Goal: Task Accomplishment & Management: Use online tool/utility

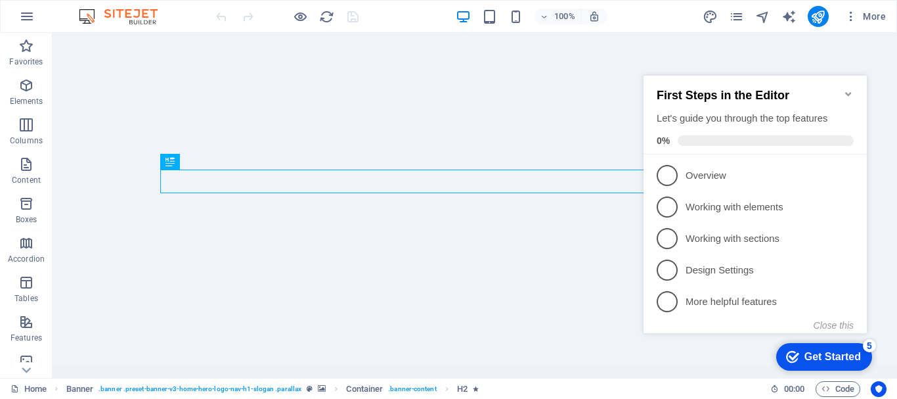
click at [852, 89] on icon "Minimize checklist" at bounding box center [848, 94] width 11 height 11
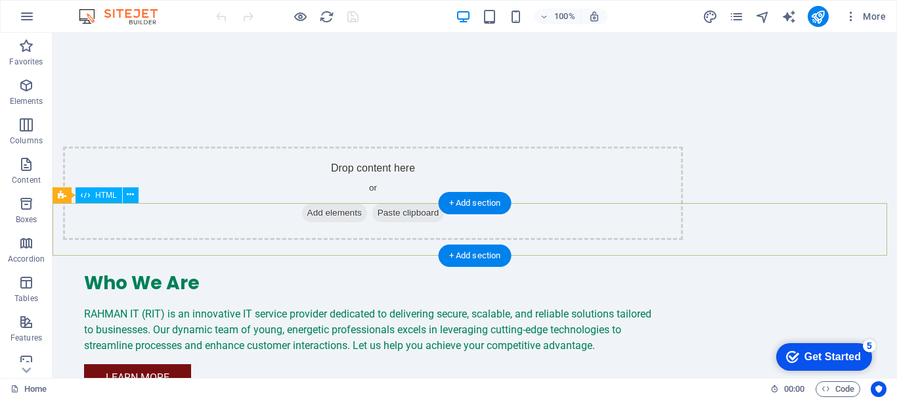
scroll to position [812, 0]
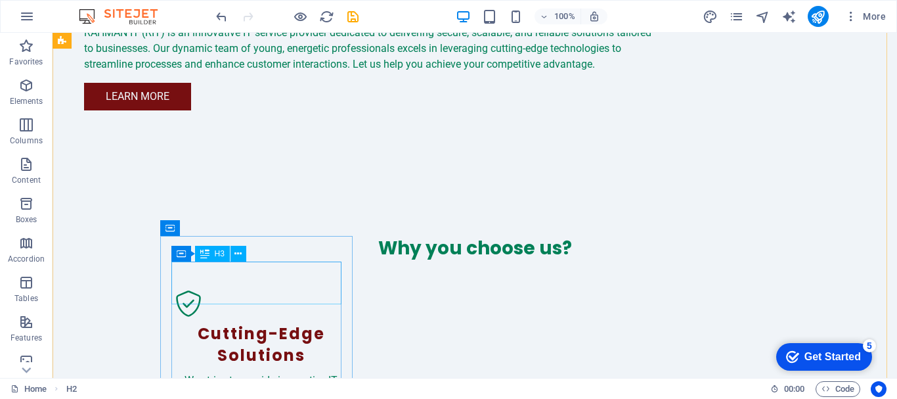
scroll to position [1080, 0]
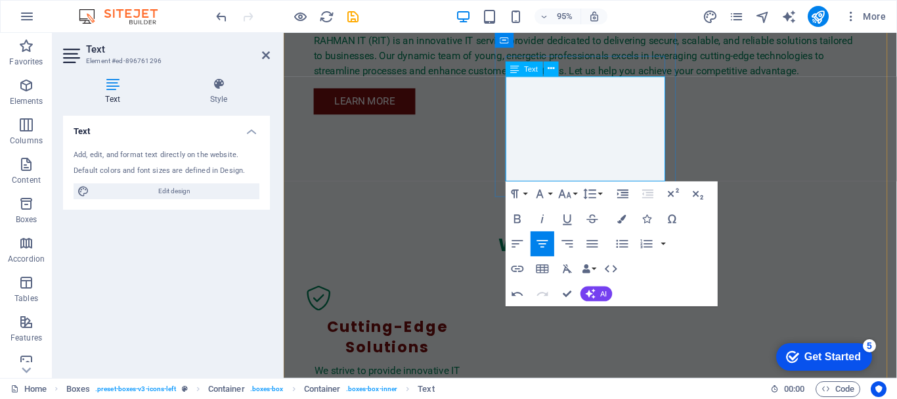
drag, startPoint x: 593, startPoint y: 162, endPoint x: 668, endPoint y: 150, distance: 76.4
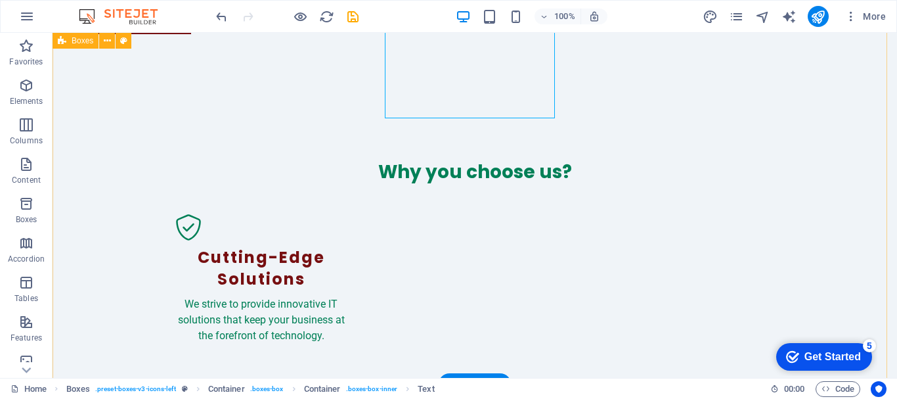
scroll to position [1151, 0]
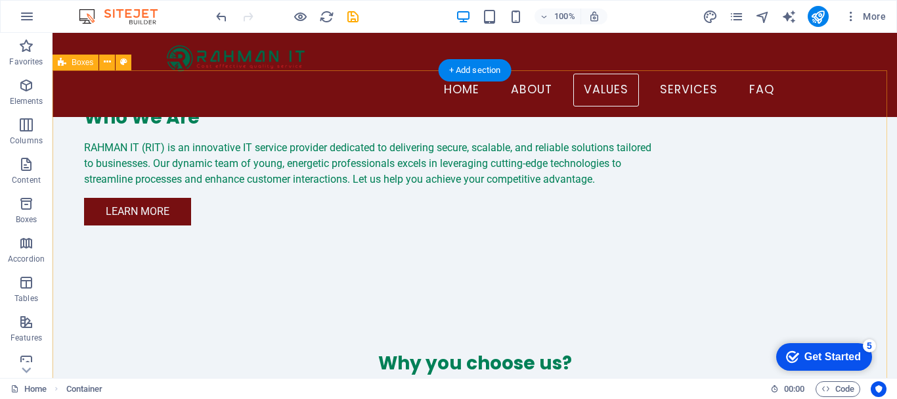
scroll to position [957, 0]
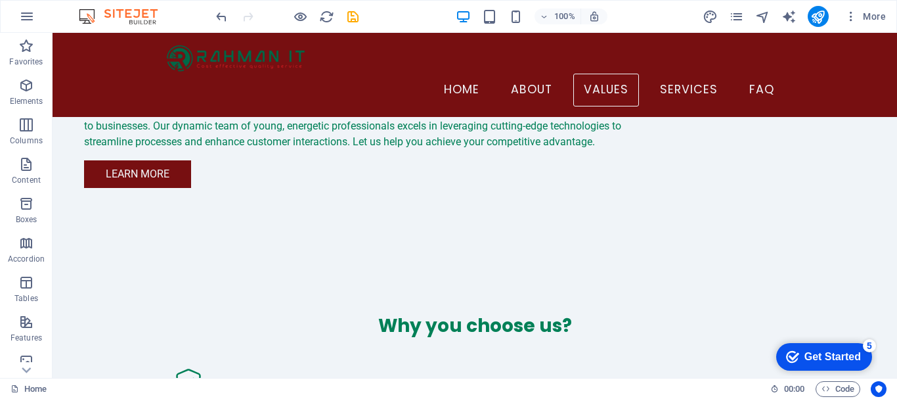
scroll to position [968, 0]
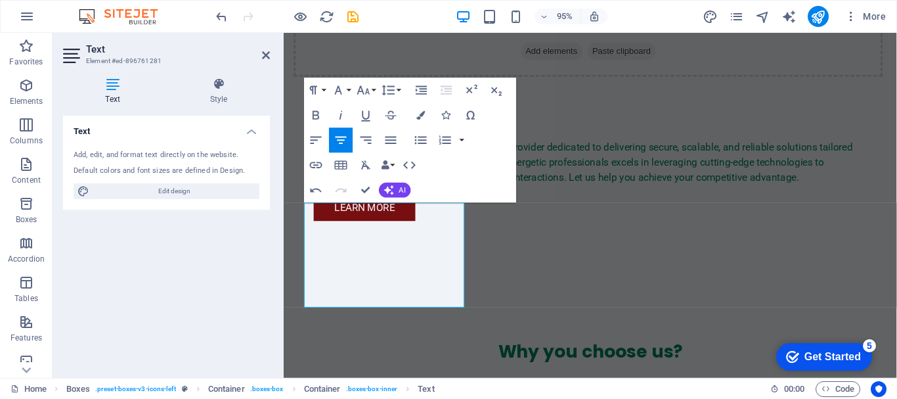
scroll to position [2166, 2]
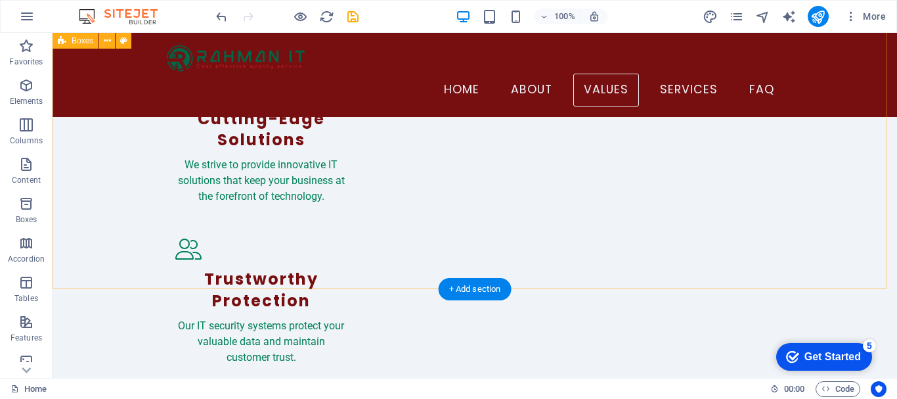
scroll to position [1259, 0]
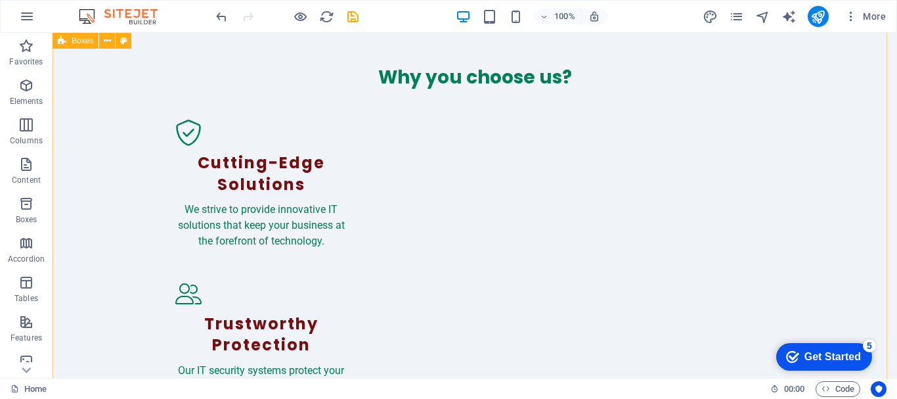
scroll to position [1249, 0]
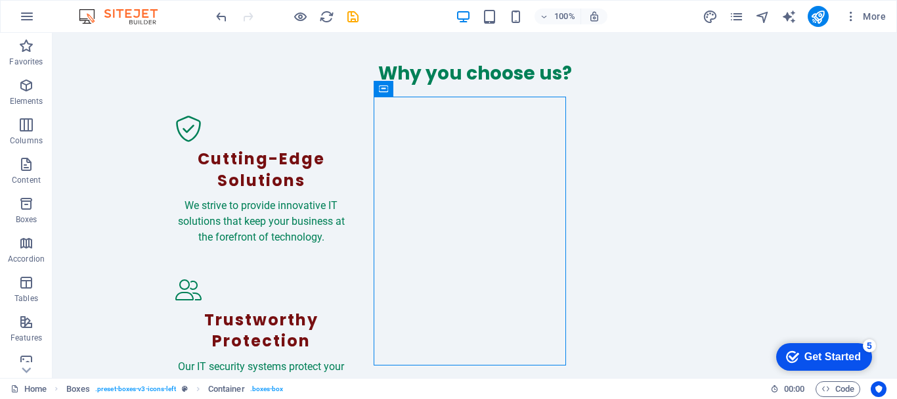
click at [426, 384] on div "Home Boxes . preset-boxes-v3-icons-left Container . boxes-box" at bounding box center [385, 389] width 749 height 16
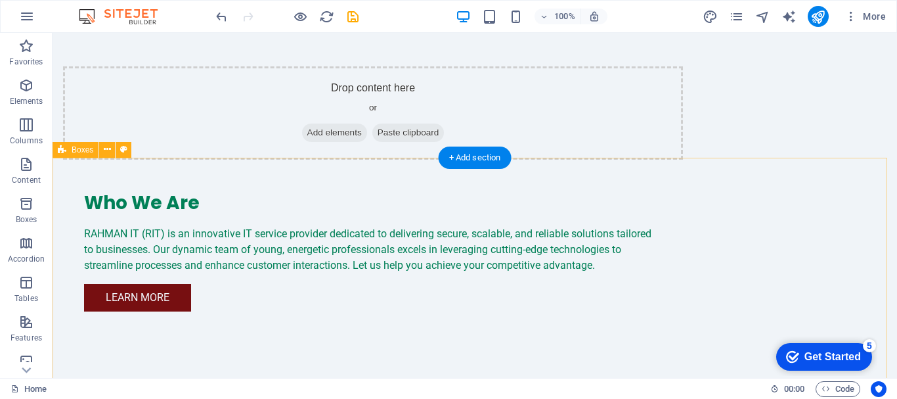
scroll to position [878, 0]
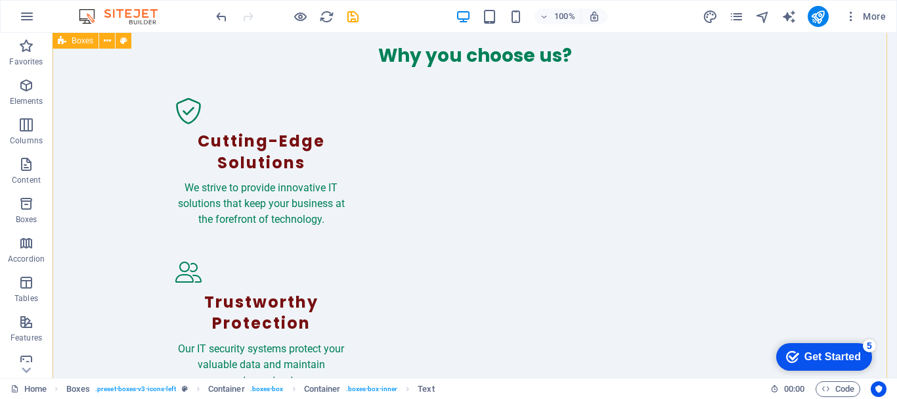
scroll to position [1284, 0]
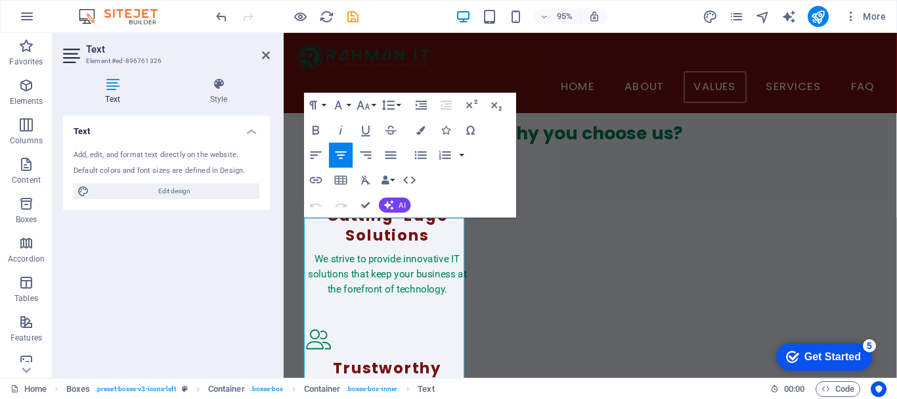
scroll to position [1187, 0]
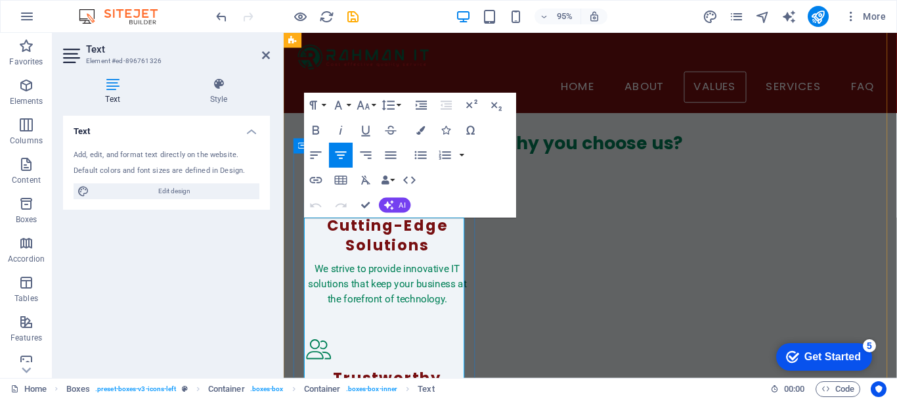
drag, startPoint x: 343, startPoint y: 238, endPoint x: 317, endPoint y: 236, distance: 26.3
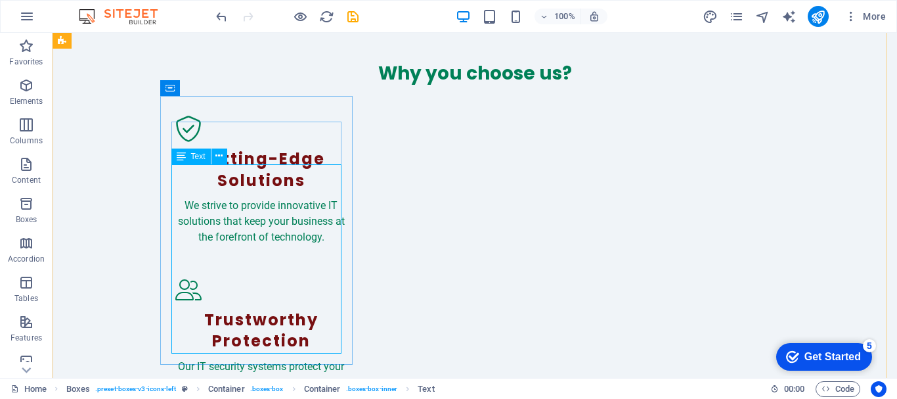
scroll to position [1250, 0]
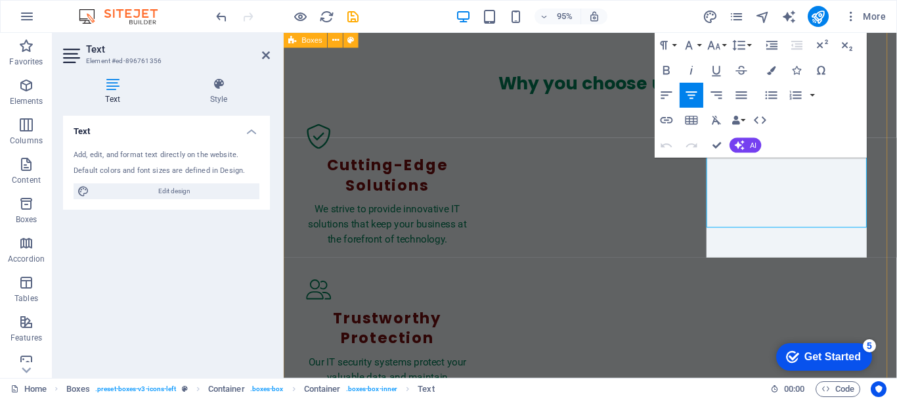
scroll to position [2799, 2]
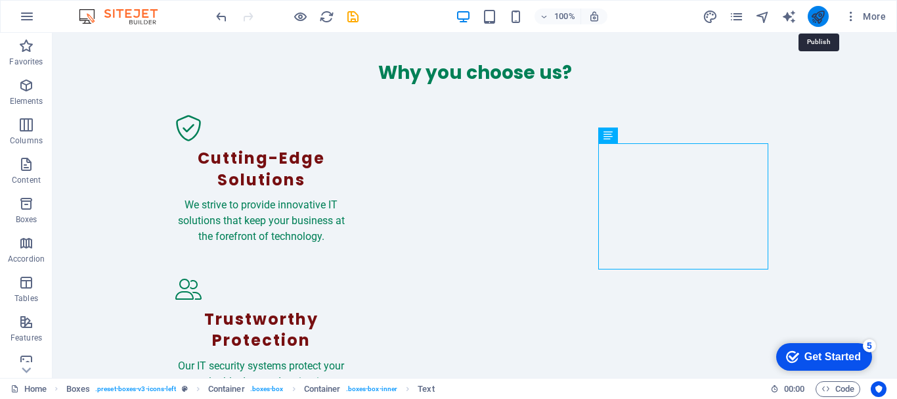
click at [818, 20] on icon "publish" at bounding box center [817, 16] width 15 height 15
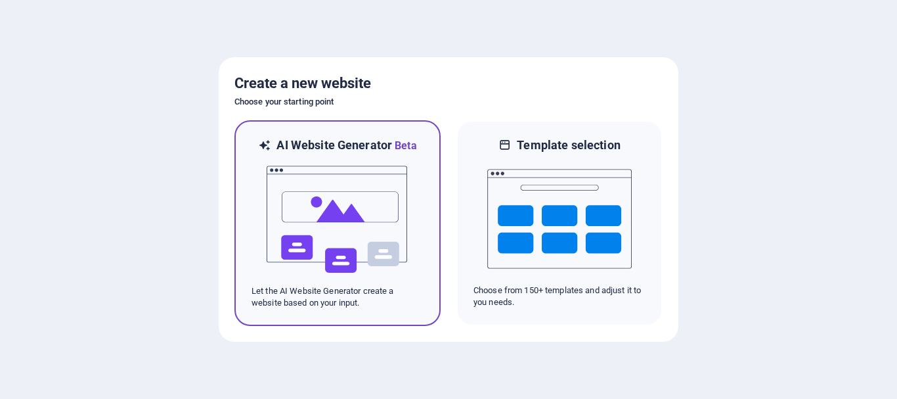
click at [329, 245] on img at bounding box center [337, 219] width 144 height 131
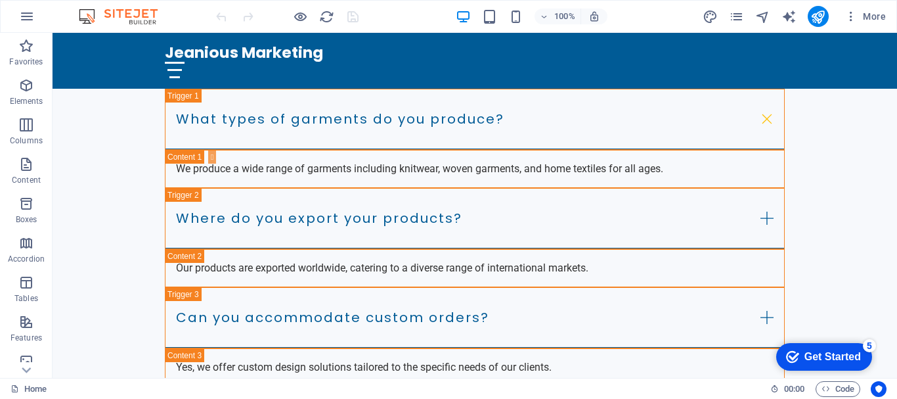
scroll to position [3608, 0]
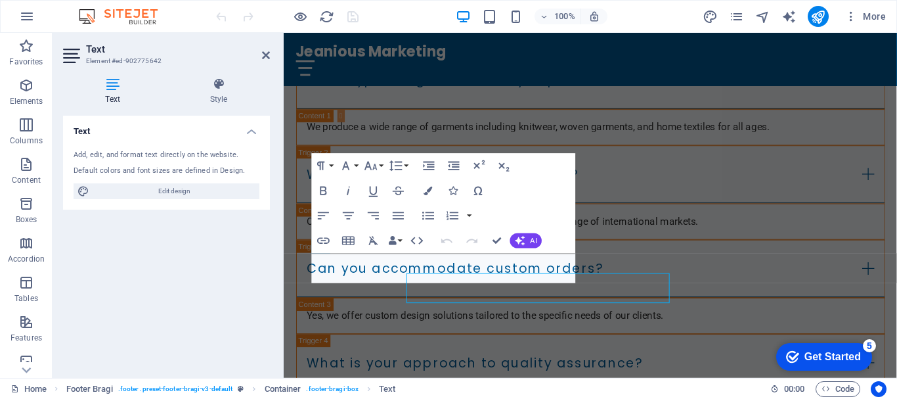
scroll to position [3569, 0]
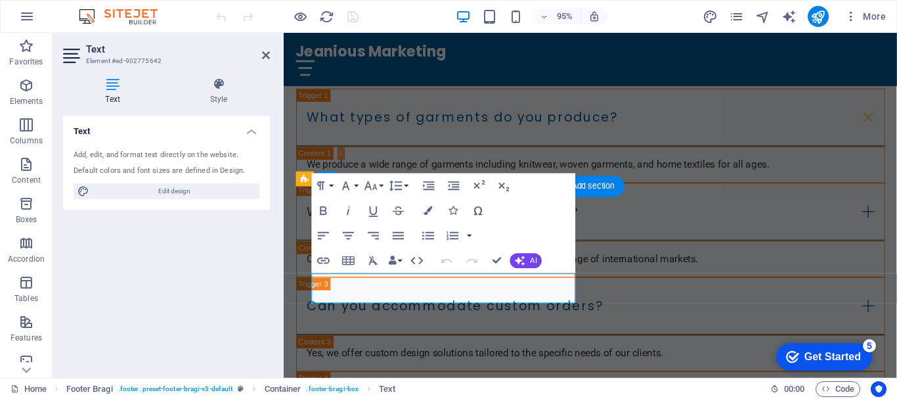
click at [244, 296] on div "Text Add, edit, and format text directly on the website. Default colors and fon…" at bounding box center [166, 241] width 207 height 251
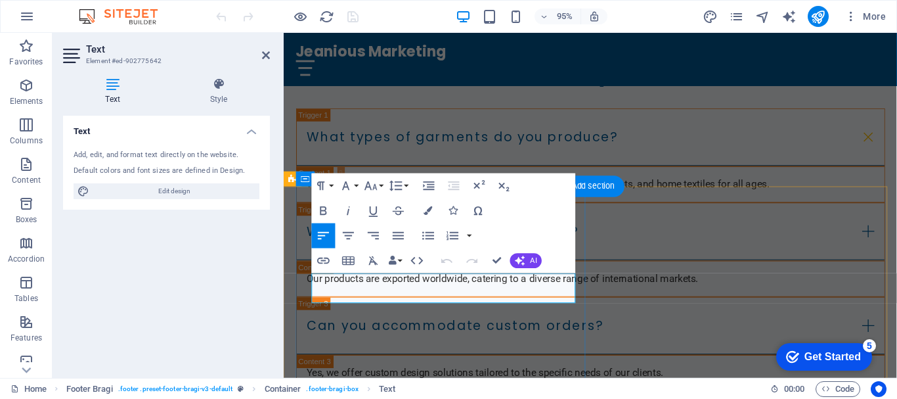
drag, startPoint x: 386, startPoint y: 306, endPoint x: 329, endPoint y: 295, distance: 58.2
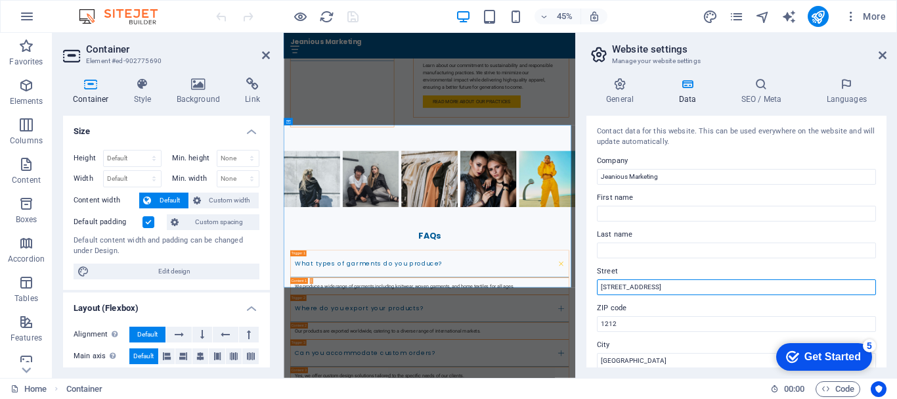
drag, startPoint x: 666, startPoint y: 284, endPoint x: 589, endPoint y: 290, distance: 77.7
click at [589, 290] on div "Contact data for this website. This can be used everywhere on the website and w…" at bounding box center [736, 241] width 300 height 251
paste input "House # 489 (Ground Floor), Road # 8, East Side, DOHS Baridhara"
type input "House # 489 (Ground Floor), Road # 8, East Side, DOHS Baridhara"
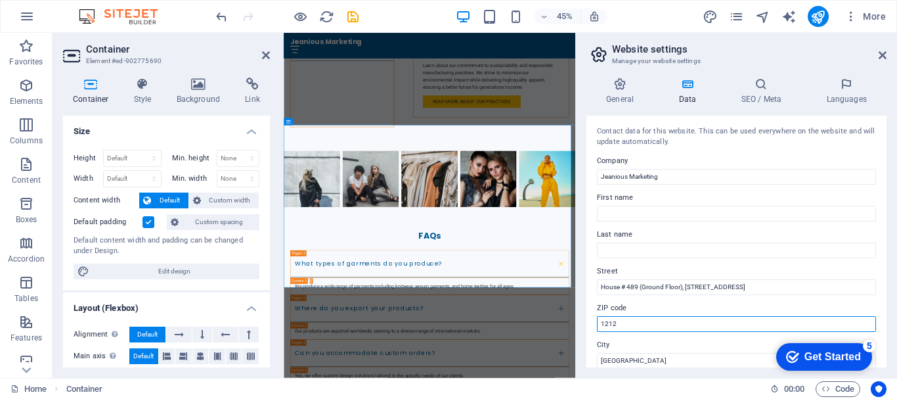
click at [772, 324] on input "1212" at bounding box center [736, 324] width 279 height 16
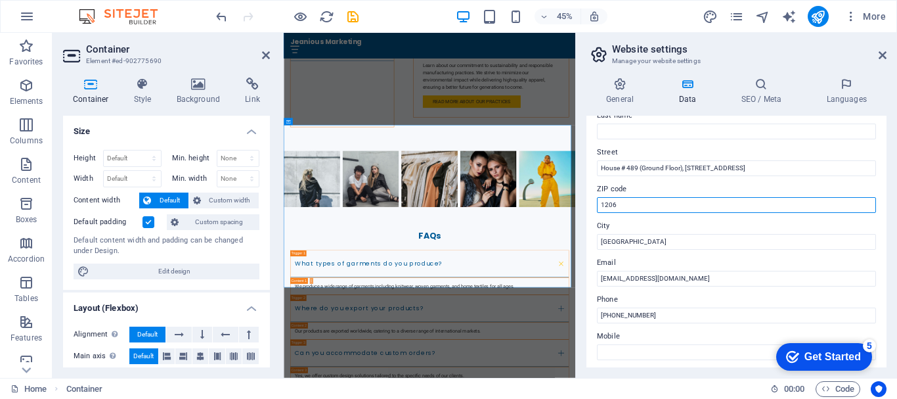
scroll to position [120, 0]
type input "1206"
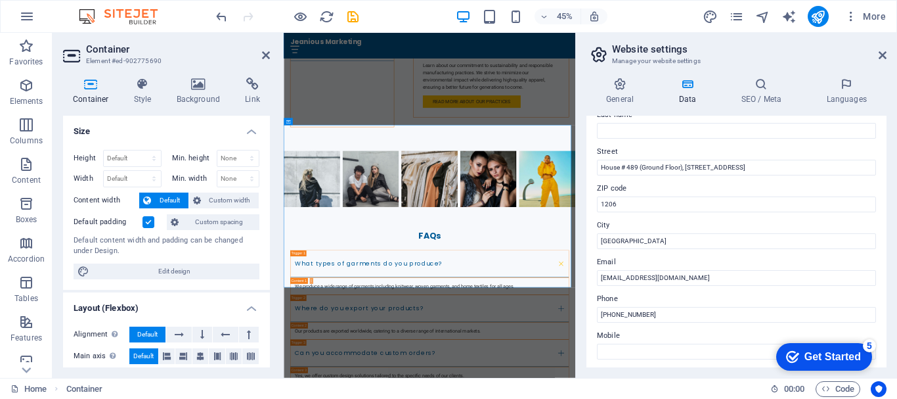
click at [587, 368] on div "General Data SEO / Meta Languages Website name successfabrics.com Logo Drag fil…" at bounding box center [736, 222] width 321 height 311
drag, startPoint x: 669, startPoint y: 311, endPoint x: 589, endPoint y: 315, distance: 80.2
click at [589, 315] on div "Contact data for this website. This can be used everywhere on the website and w…" at bounding box center [736, 241] width 300 height 251
paste input "-2-8413332, 8413334, 8415865"
type input "+880-2-8413332, 8413334, 8415865"
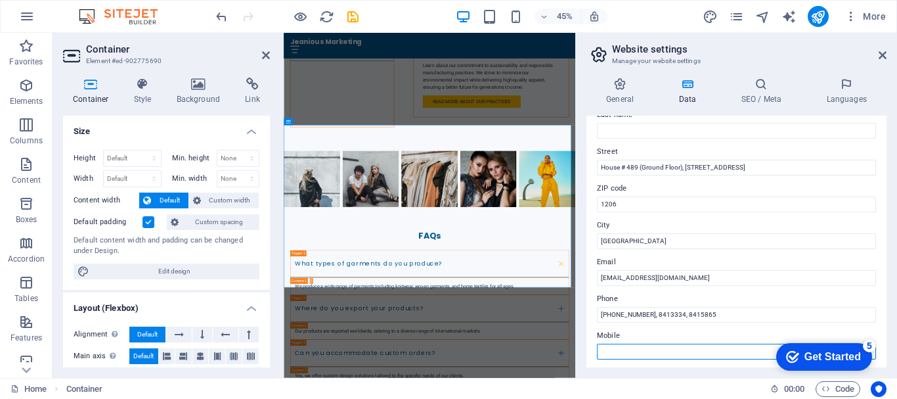
click at [637, 348] on input "Mobile" at bounding box center [736, 351] width 279 height 16
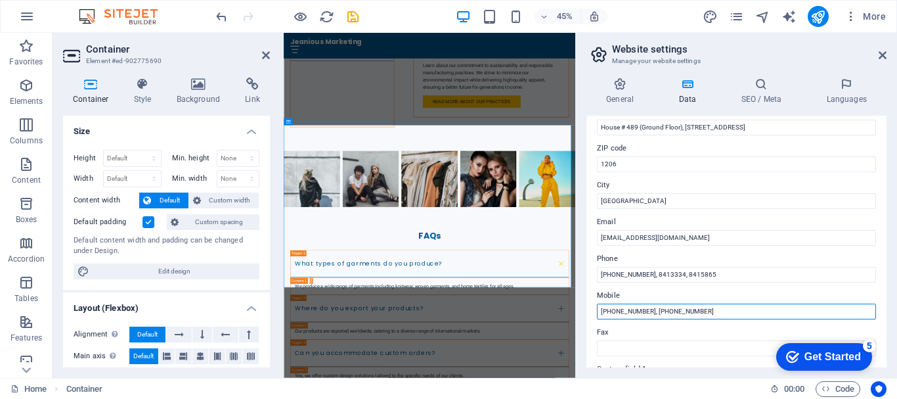
scroll to position [159, 0]
type input "+880 1712 146182, +880 1819 257550"
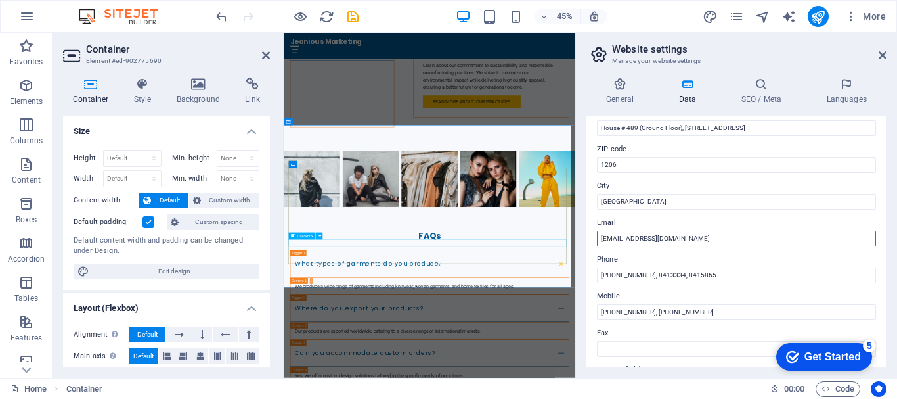
drag, startPoint x: 992, startPoint y: 272, endPoint x: 778, endPoint y: 492, distance: 306.9
click at [754, 239] on input "info@jeaniousmarketing.com" at bounding box center [736, 238] width 279 height 16
paste input "-bd"
type input "info@jeanious-bd.com"
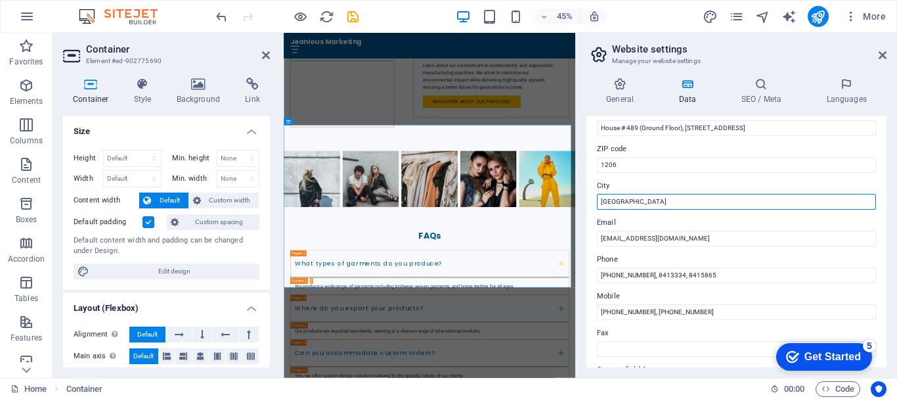
click at [686, 203] on input "[GEOGRAPHIC_DATA]" at bounding box center [736, 202] width 279 height 16
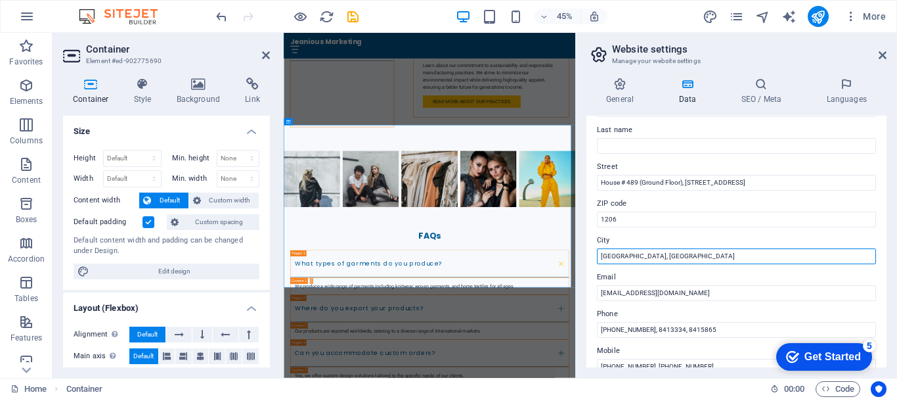
scroll to position [103, 0]
type input "Dhaka, Bangladesh"
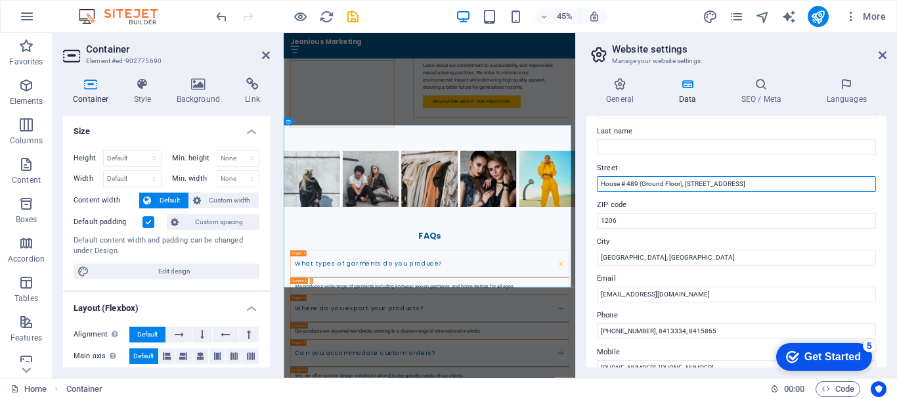
drag, startPoint x: 619, startPoint y: 183, endPoint x: 603, endPoint y: 183, distance: 15.1
click at [603, 183] on input "House # 489 (Ground Floor), Road # 8, East Side, DOHS Baridhara" at bounding box center [736, 184] width 279 height 16
click at [688, 182] on input "Hs # 489 (Ground Floor), Road # 8, East Side, DOHS Baridhara" at bounding box center [736, 184] width 279 height 16
type input "Hs # 489 (Ground Floor), Rd # 8, East Side, DOHS Baridhara"
click at [755, 92] on h4 "SEO / Meta" at bounding box center [763, 91] width 85 height 28
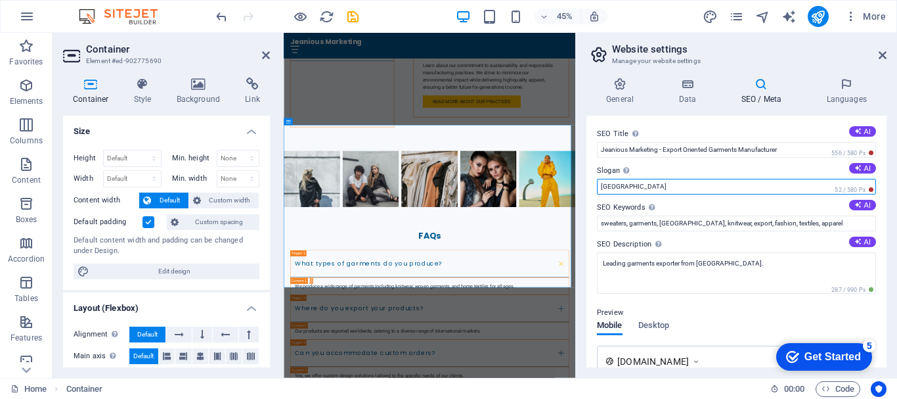
click at [650, 179] on input "Berlin" at bounding box center [736, 187] width 279 height 16
paste input "Crafting Comfort, Creating Confidence"
type input "Crafting Comfort, Creating Confidence"
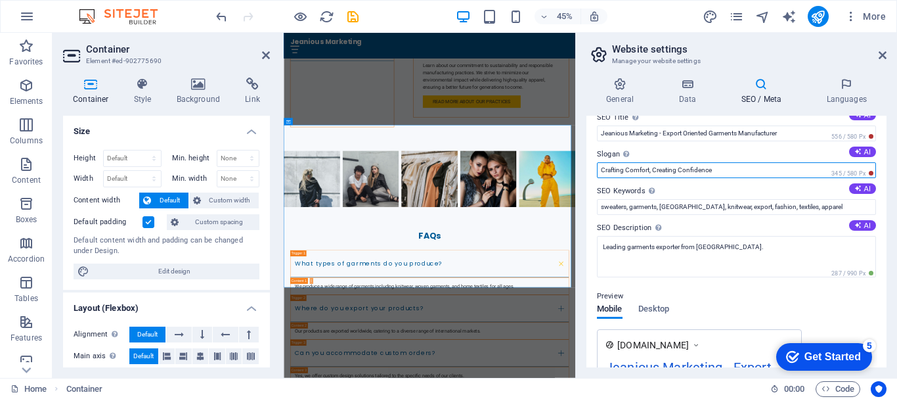
scroll to position [0, 0]
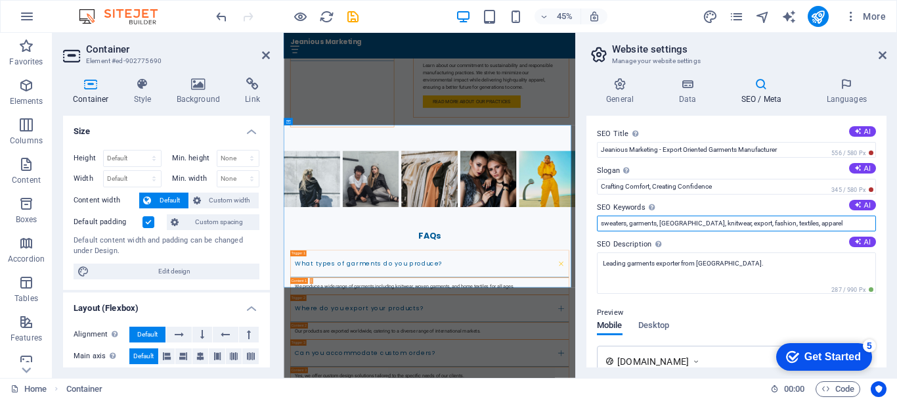
click at [830, 223] on input "sweaters, garments, Bangladesh, knitwear, export, fashion, textiles, apparel" at bounding box center [736, 223] width 279 height 16
click at [828, 223] on input "sweaters, garments, Bangladesh, knitwear, export, fashion, textiles, apparel" at bounding box center [736, 223] width 279 height 16
paste input "ready-made garments sourcing house in Bangladesh"
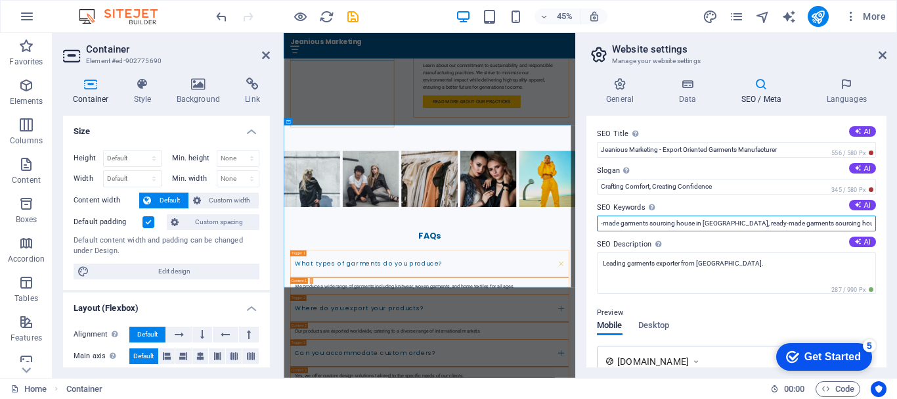
scroll to position [0, 261]
drag, startPoint x: 827, startPoint y: 221, endPoint x: 872, endPoint y: 221, distance: 44.7
click at [872, 221] on input "sweaters, garments, Bangladesh, knitwear, export, fashion, textiles, apparel, r…" at bounding box center [736, 223] width 279 height 16
paste input "ready-made garments sourcing house in Bangladesh"
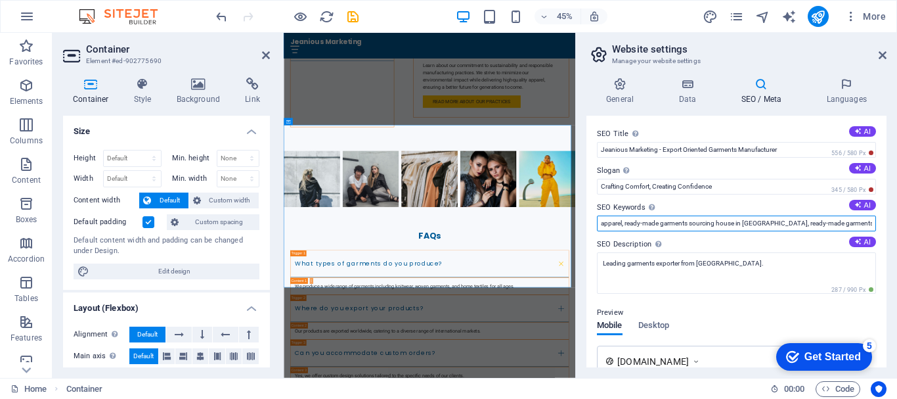
scroll to position [0, 374]
click at [751, 222] on input "sweaters, garments, Bangladesh, knitwear, export, fashion, textiles, apparel, r…" at bounding box center [736, 223] width 279 height 16
drag, startPoint x: 753, startPoint y: 222, endPoint x: 717, endPoint y: 222, distance: 35.5
click at [717, 222] on input "sweaters, garments, Bangladesh, knitwear, export, fashion, textiles, apparel, r…" at bounding box center [736, 223] width 279 height 16
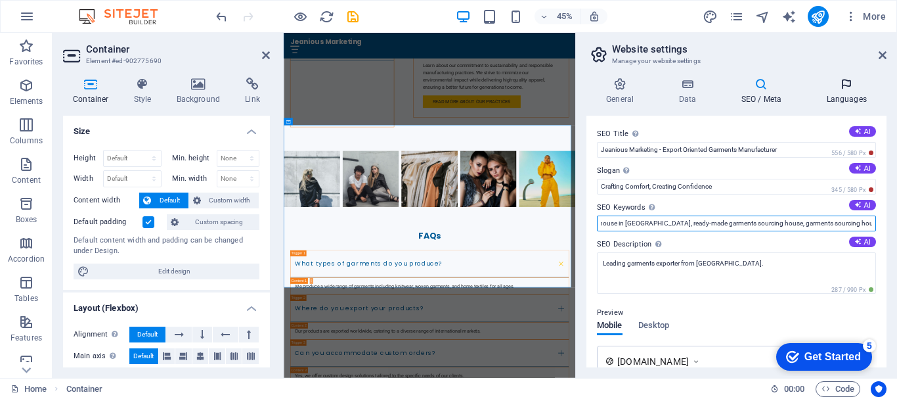
type input "sweaters, garments, Bangladesh, knitwear, export, fashion, textiles, apparel, r…"
click at [846, 87] on icon at bounding box center [846, 83] width 80 height 13
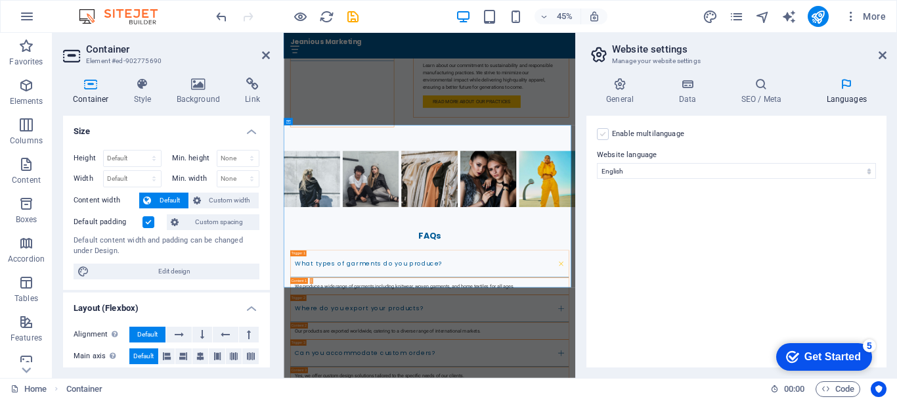
click at [604, 133] on label at bounding box center [603, 134] width 12 height 12
click at [0, 0] on input "Enable multilanguage To disable multilanguage delete all languages until only o…" at bounding box center [0, 0] width 0 height 0
select select
click at [603, 134] on label at bounding box center [603, 134] width 12 height 12
click at [0, 0] on input "Enable multilanguage To disable multilanguage delete all languages until only o…" at bounding box center [0, 0] width 0 height 0
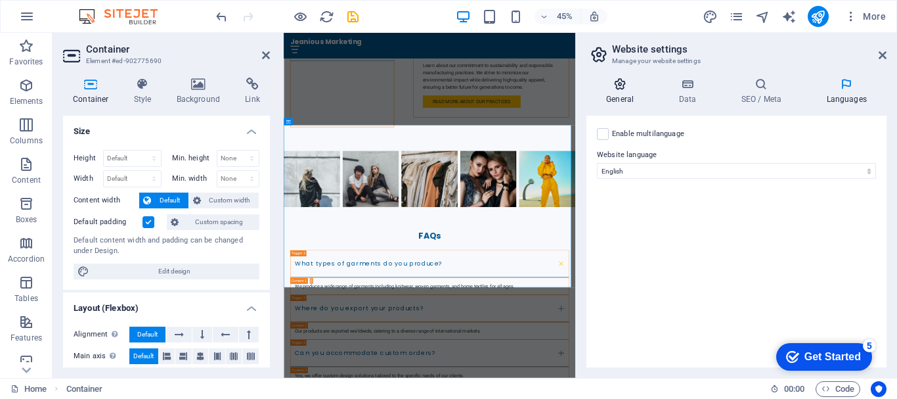
click at [619, 89] on icon at bounding box center [619, 83] width 67 height 13
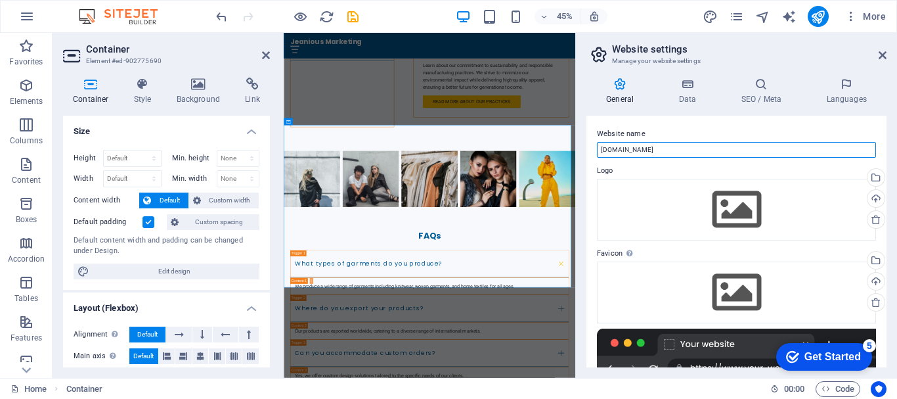
drag, startPoint x: 679, startPoint y: 149, endPoint x: 589, endPoint y: 150, distance: 90.0
click at [589, 150] on div "Website name successfabrics.com Logo Drag files here, click to choose files or …" at bounding box center [736, 241] width 300 height 251
click at [802, 148] on input "successfabrics.com" at bounding box center [736, 150] width 279 height 16
paste input "Jeanious Marketing"
type input "Jeanious Marketing"
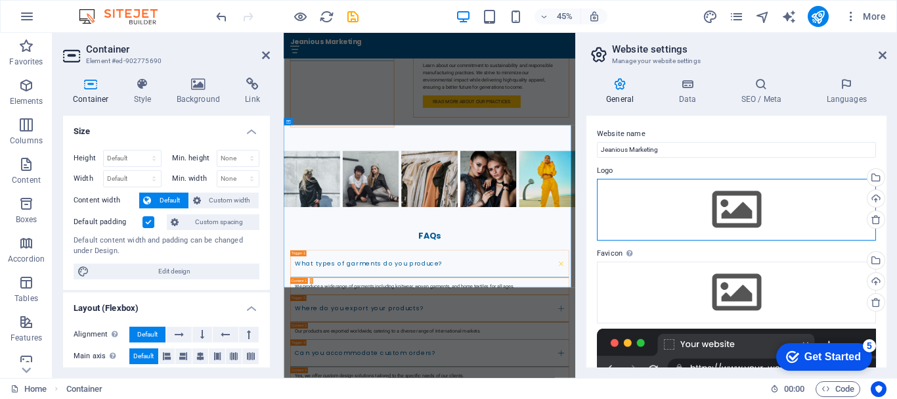
click at [721, 215] on div "Drag files here, click to choose files or select files from Files or our free s…" at bounding box center [736, 210] width 279 height 62
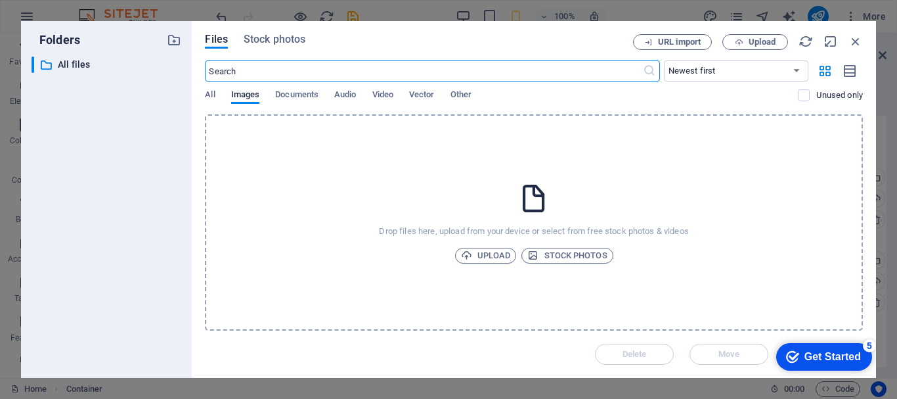
scroll to position [10990, 0]
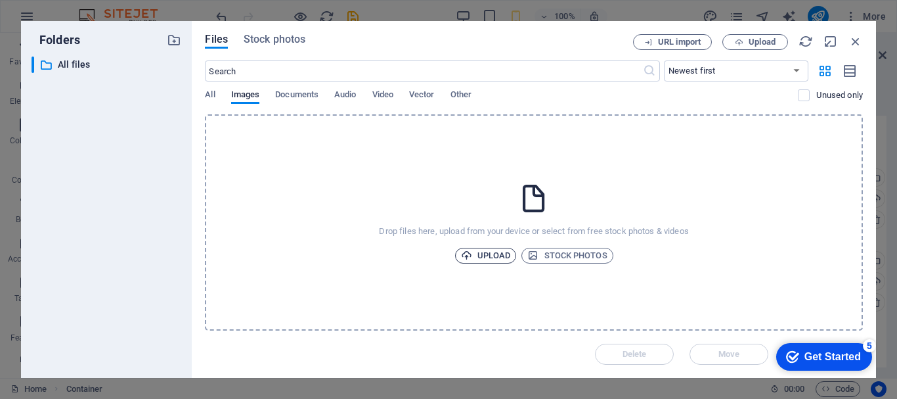
click at [501, 253] on span "Upload" at bounding box center [486, 256] width 50 height 16
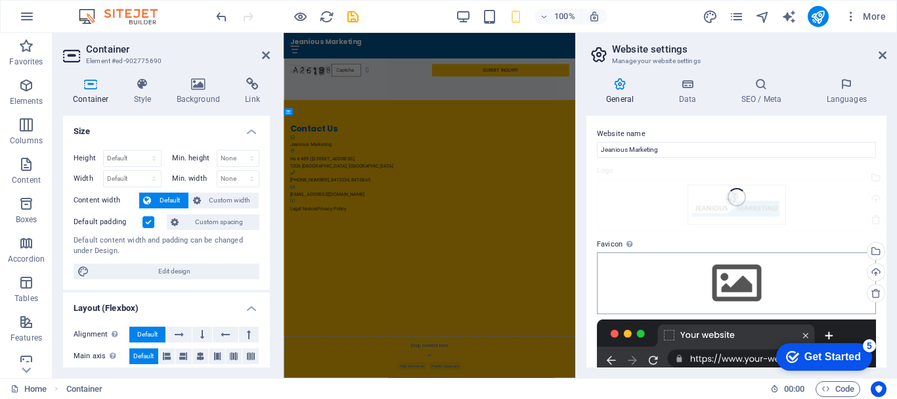
scroll to position [3569, 0]
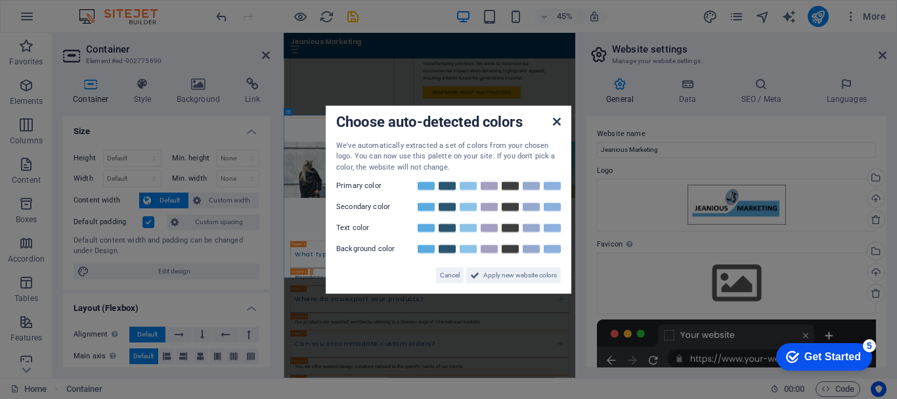
click at [555, 123] on icon at bounding box center [557, 121] width 8 height 11
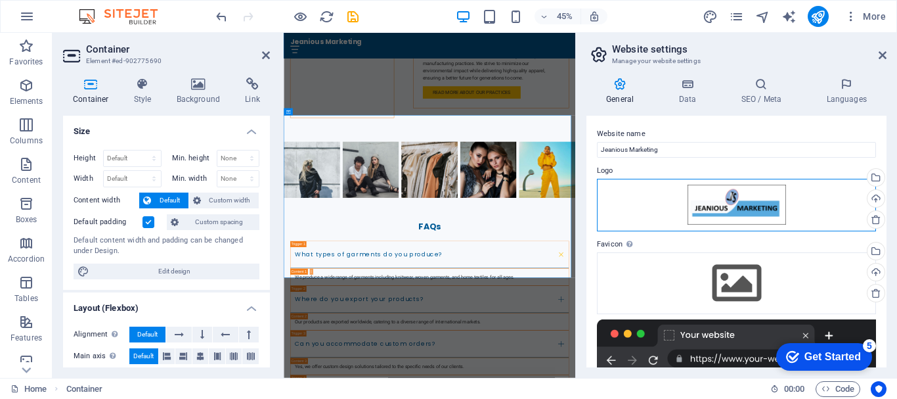
click at [764, 193] on div "Drag files here, click to choose files or select files from Files or our free s…" at bounding box center [736, 205] width 279 height 53
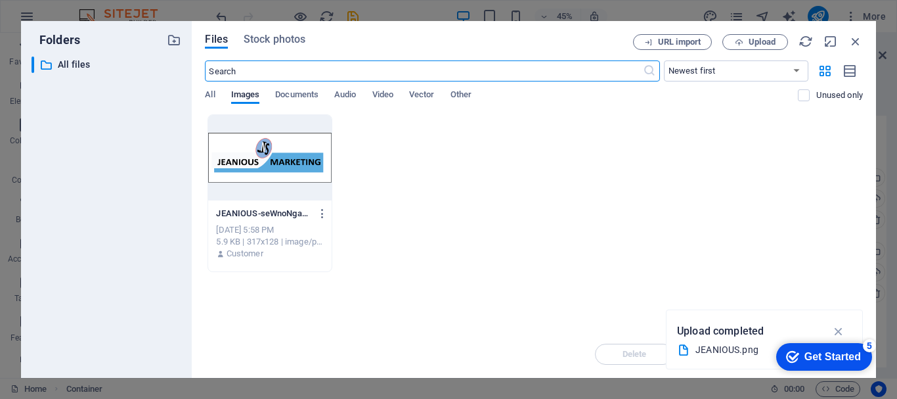
scroll to position [10990, 0]
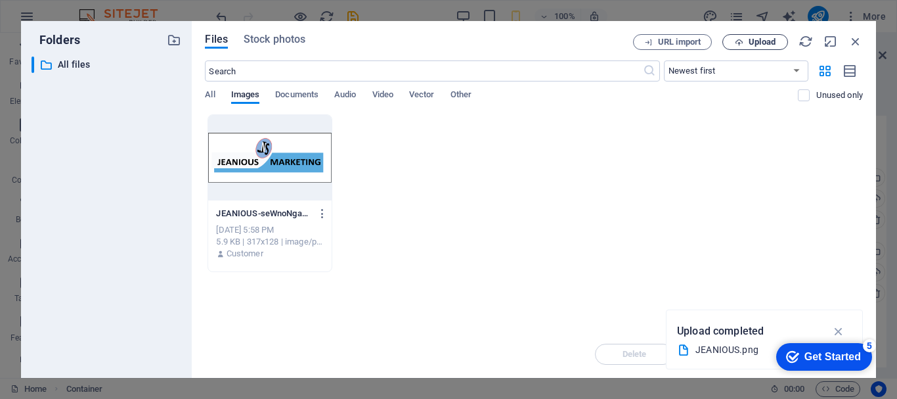
click at [745, 42] on span "Upload" at bounding box center [755, 42] width 54 height 9
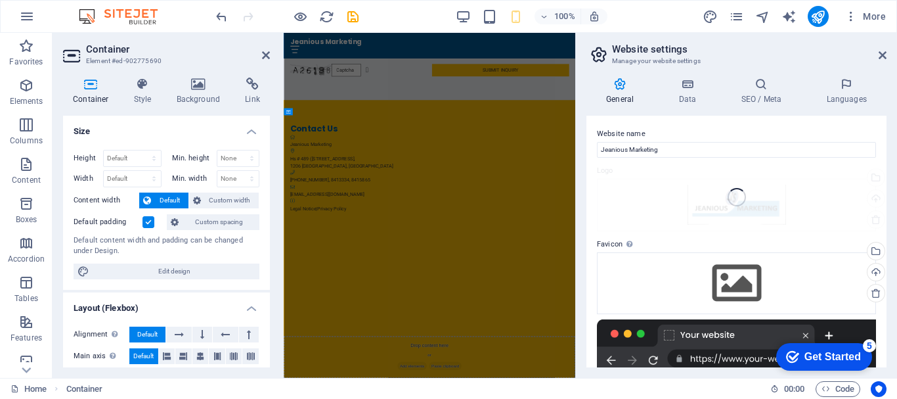
scroll to position [3569, 0]
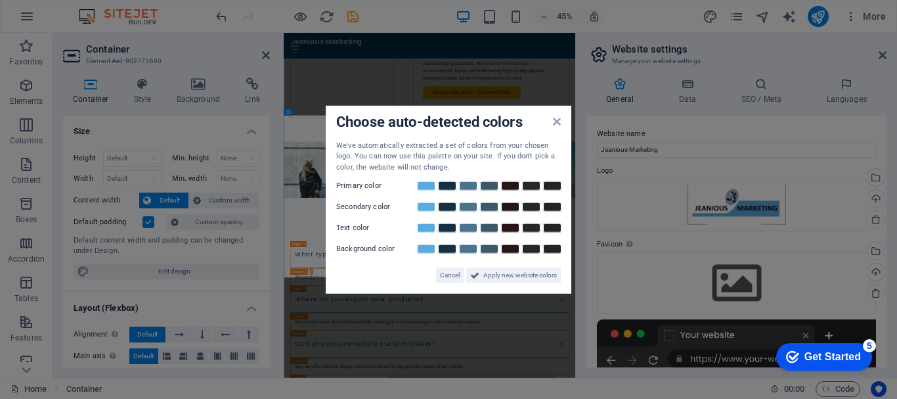
click at [745, 282] on aside "Choose auto-detected colors We've automatically extracted a set of colors from …" at bounding box center [448, 199] width 897 height 399
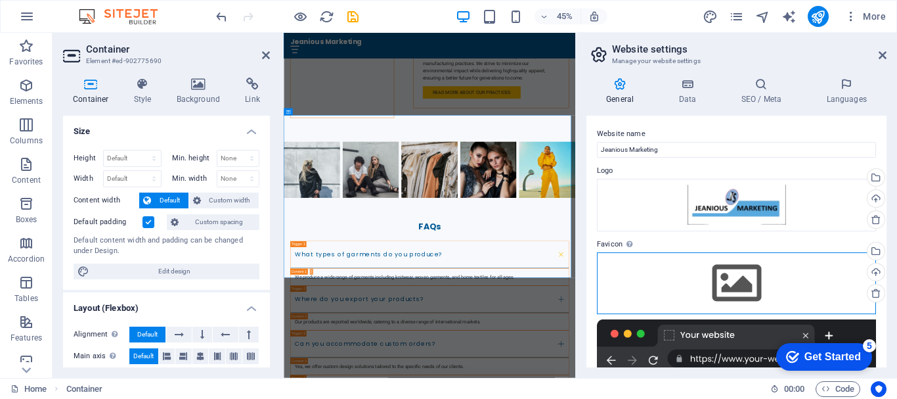
click at [745, 282] on div "Drag files here, click to choose files or select files from Files or our free s…" at bounding box center [736, 283] width 279 height 62
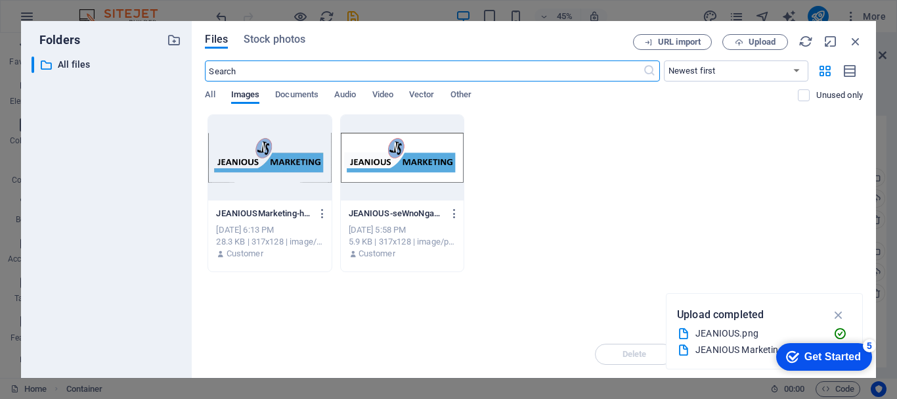
scroll to position [10990, 0]
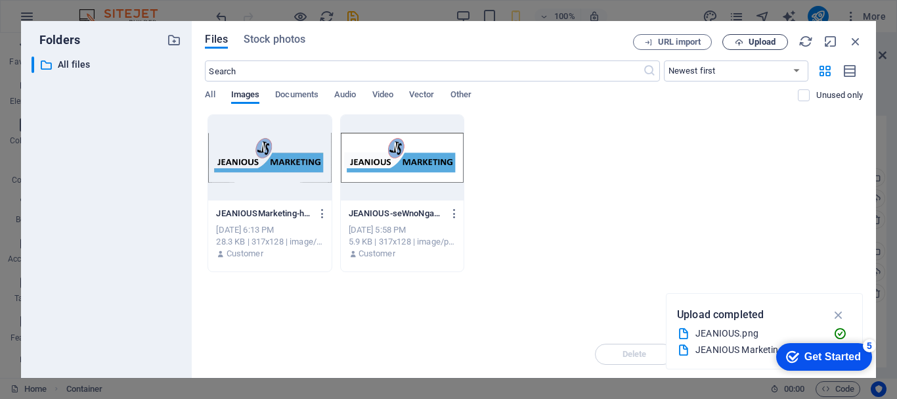
click at [753, 42] on span "Upload" at bounding box center [762, 42] width 27 height 8
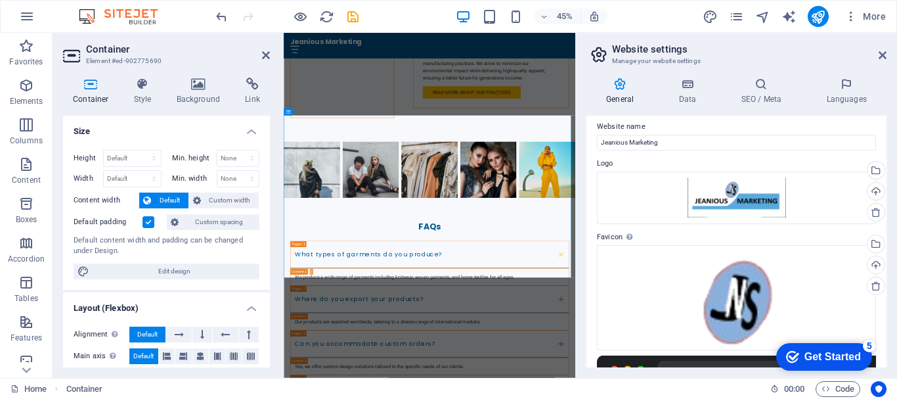
scroll to position [0, 0]
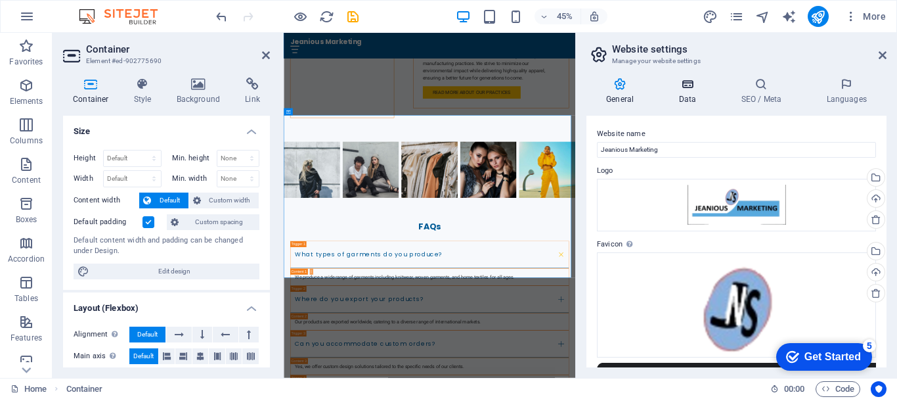
click at [687, 91] on h4 "Data" at bounding box center [690, 91] width 62 height 28
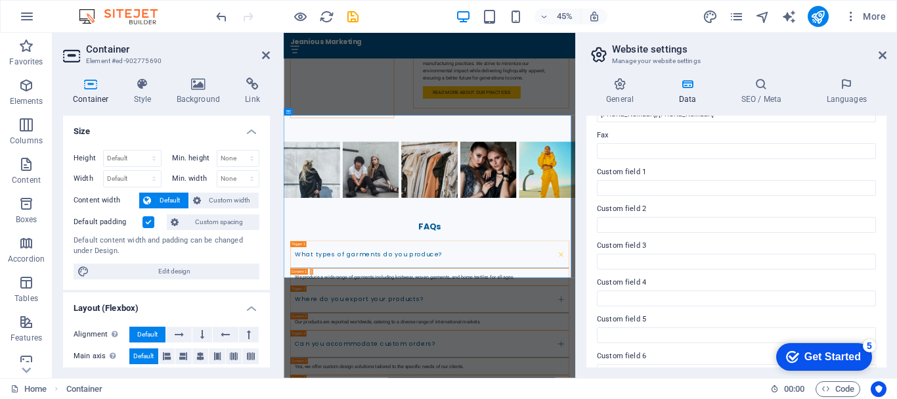
scroll to position [380, 0]
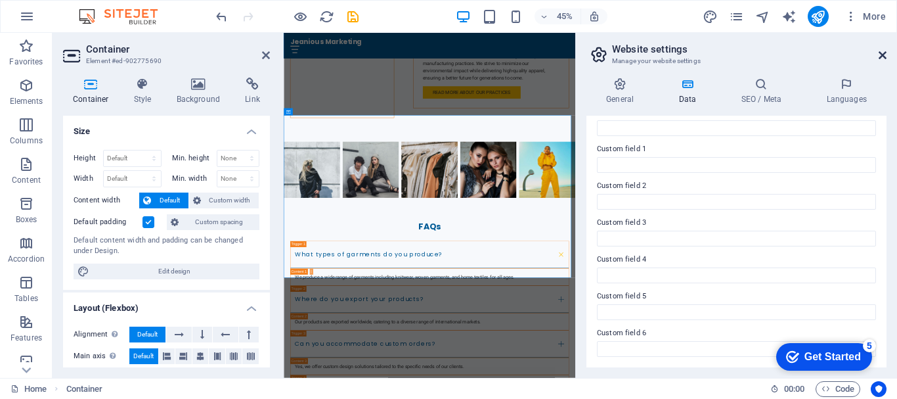
click at [885, 55] on icon at bounding box center [883, 55] width 8 height 11
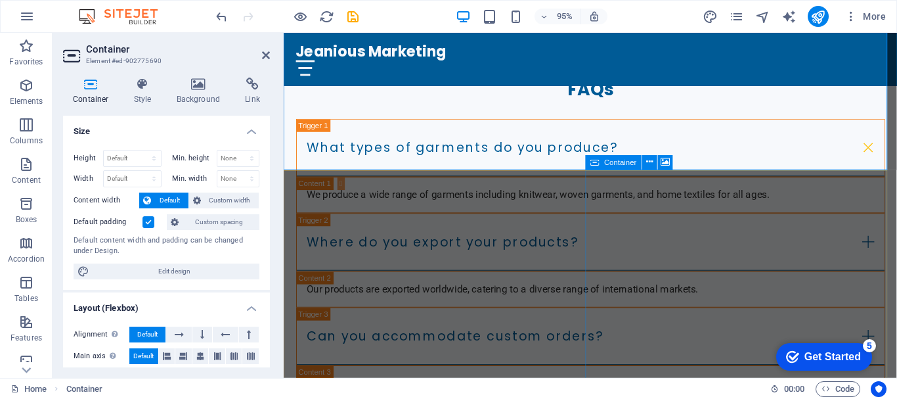
scroll to position [3569, 0]
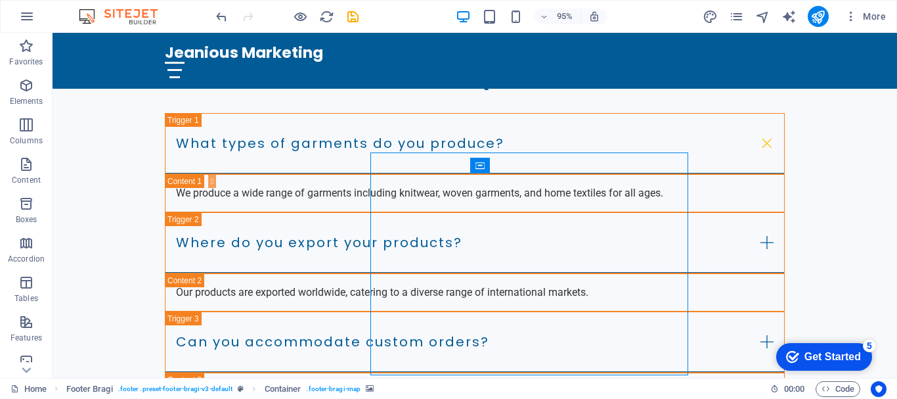
scroll to position [3590, 0]
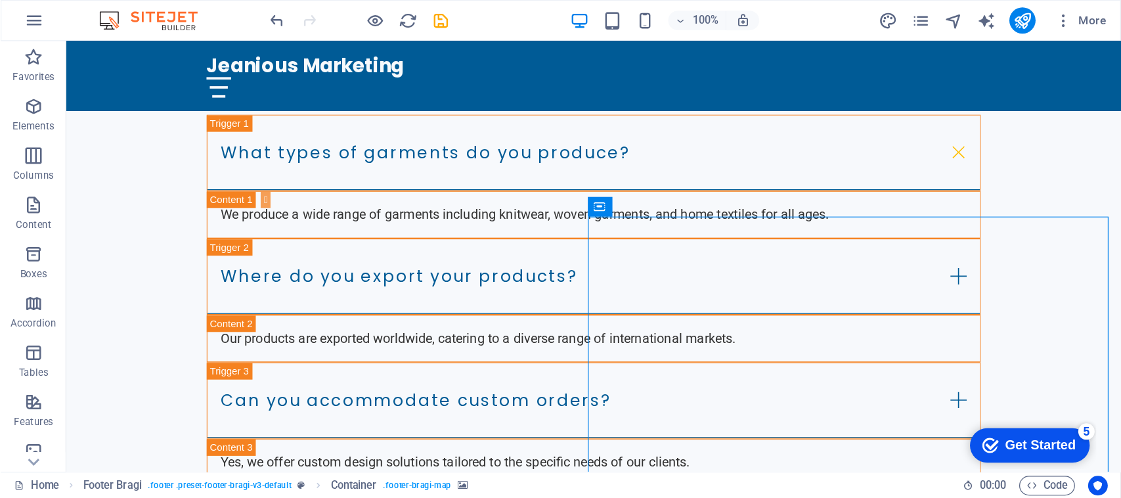
scroll to position [3569, 0]
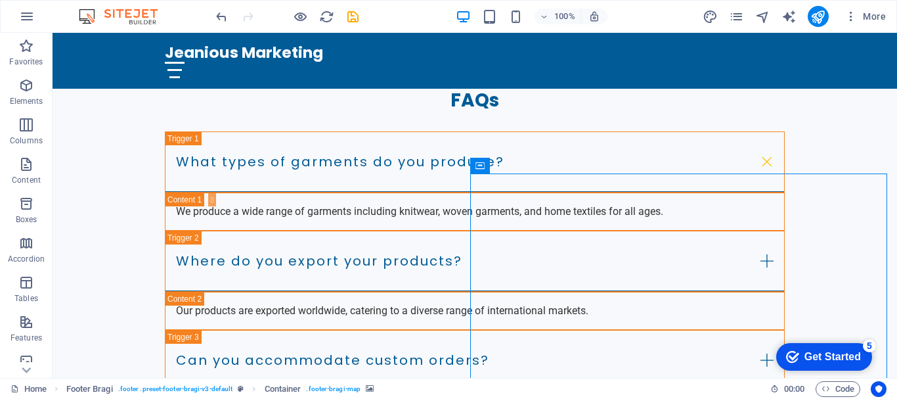
select select "px"
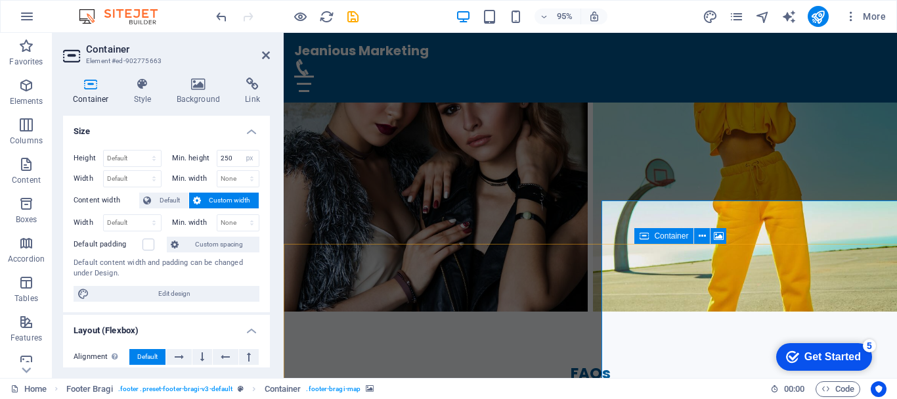
drag, startPoint x: 806, startPoint y: 292, endPoint x: 1045, endPoint y: 273, distance: 239.1
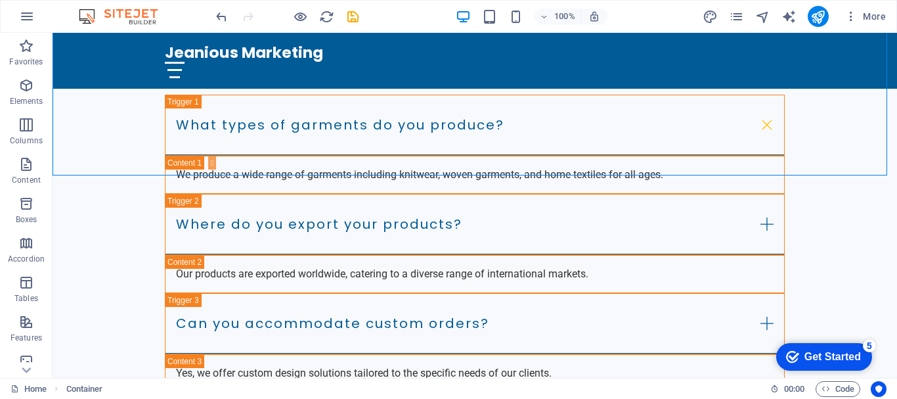
scroll to position [3588, 0]
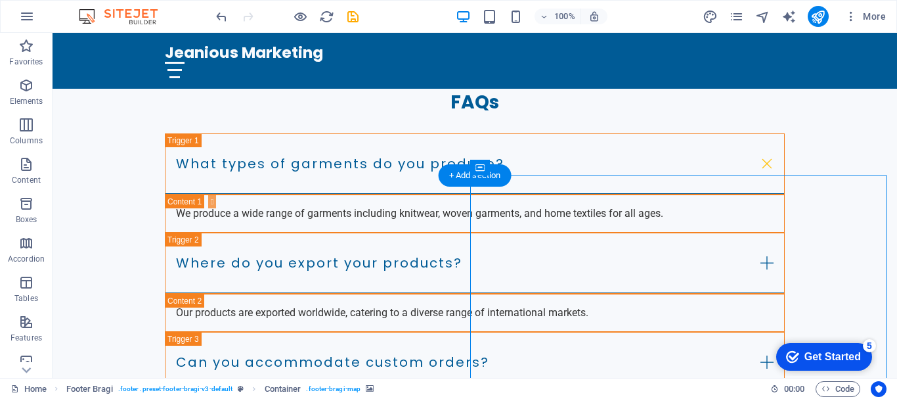
select select "px"
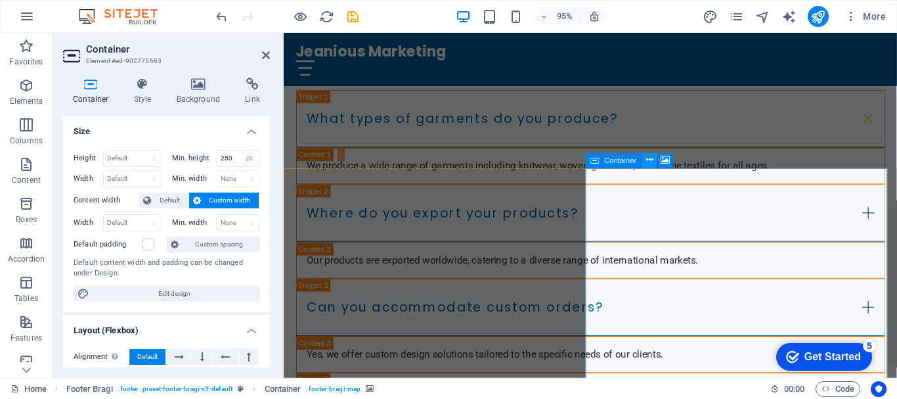
click at [646, 160] on icon at bounding box center [649, 160] width 7 height 13
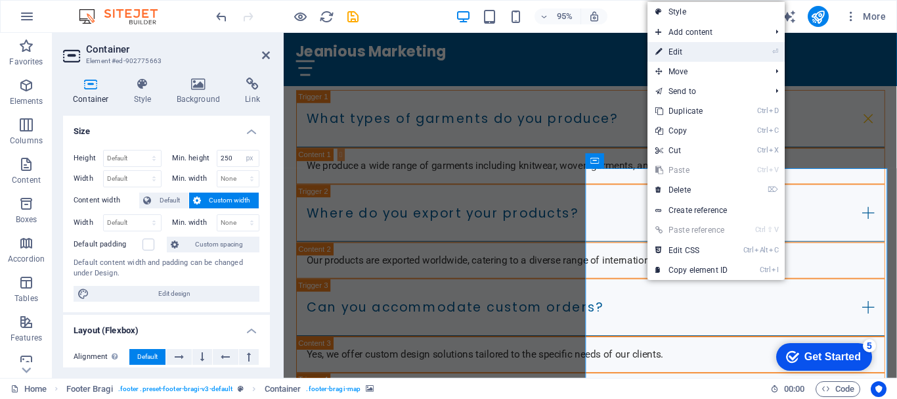
click at [688, 48] on link "⏎ Edit" at bounding box center [691, 52] width 88 height 20
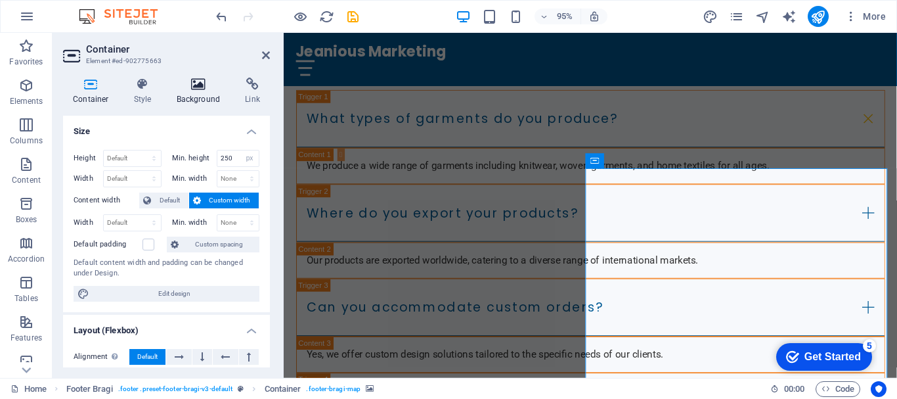
click at [196, 91] on h4 "Background" at bounding box center [201, 91] width 69 height 28
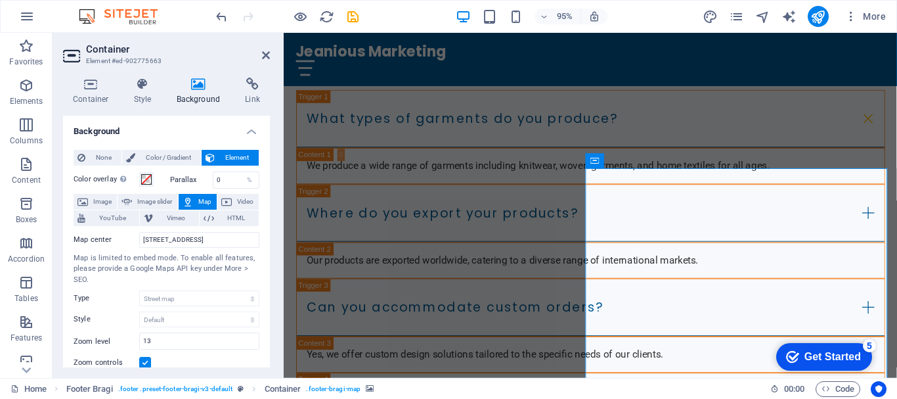
click at [200, 85] on icon at bounding box center [199, 83] width 64 height 13
click at [191, 200] on icon at bounding box center [188, 202] width 11 height 16
click at [250, 89] on icon at bounding box center [252, 83] width 35 height 13
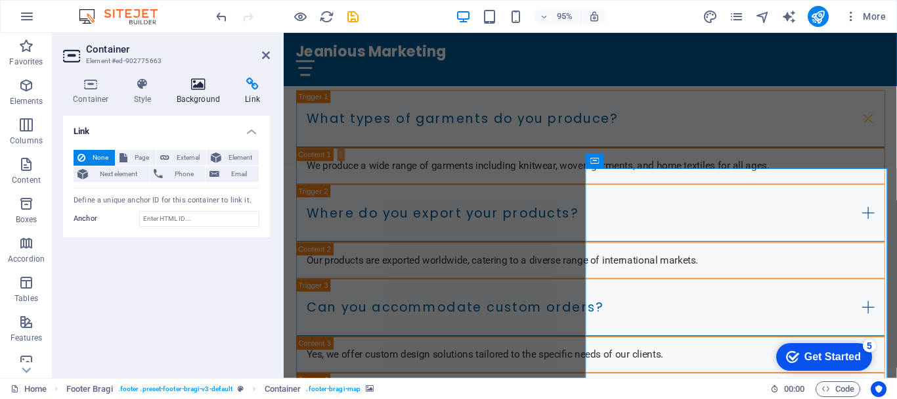
click at [205, 91] on h4 "Background" at bounding box center [201, 91] width 69 height 28
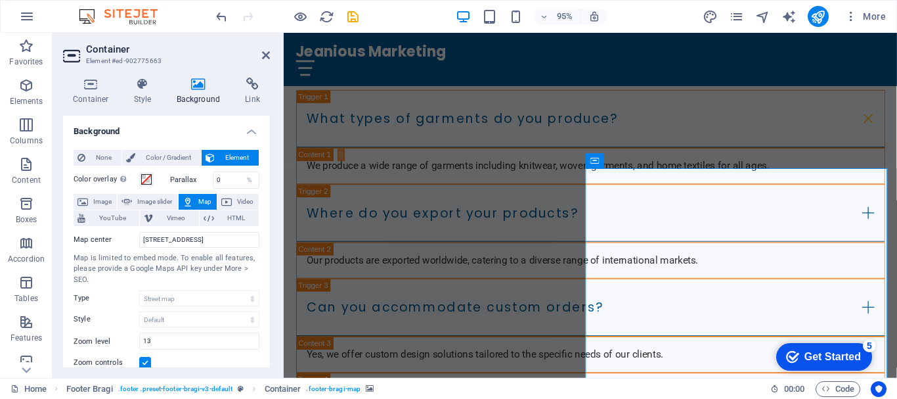
click at [193, 197] on button "Map" at bounding box center [198, 202] width 38 height 16
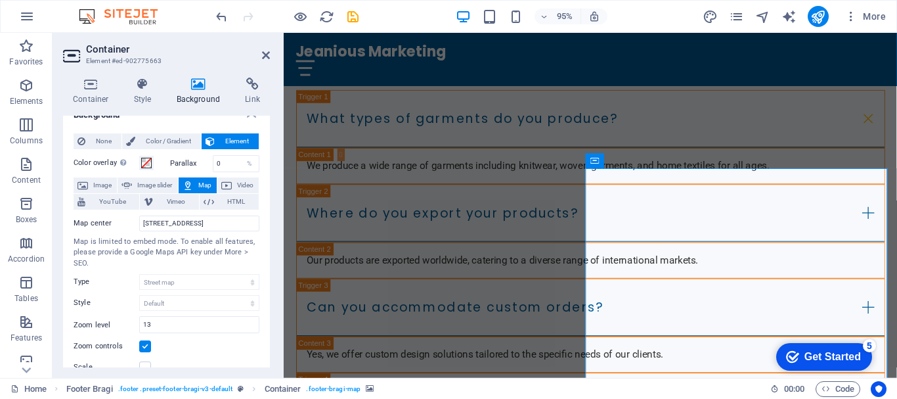
scroll to position [20, 0]
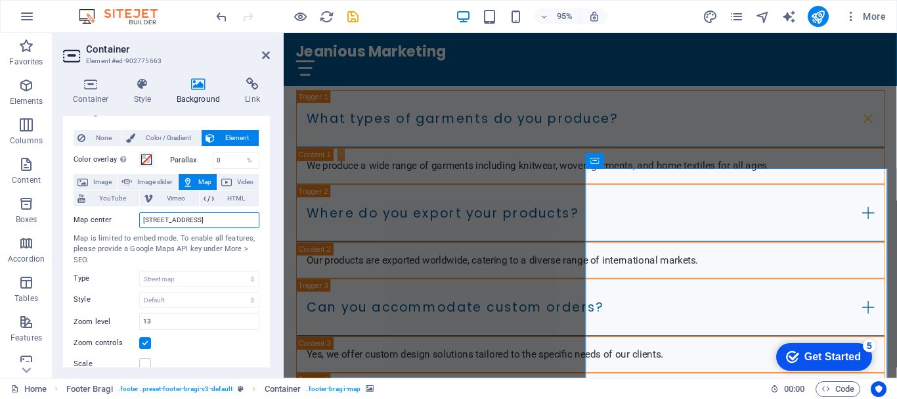
click at [213, 219] on input "123 Fashion Street, 1212 Dhaka" at bounding box center [199, 220] width 120 height 16
drag, startPoint x: 243, startPoint y: 219, endPoint x: 133, endPoint y: 222, distance: 110.4
click at [133, 222] on div "Map center 123 Fashion Street, 1212 Dhaka" at bounding box center [167, 220] width 186 height 16
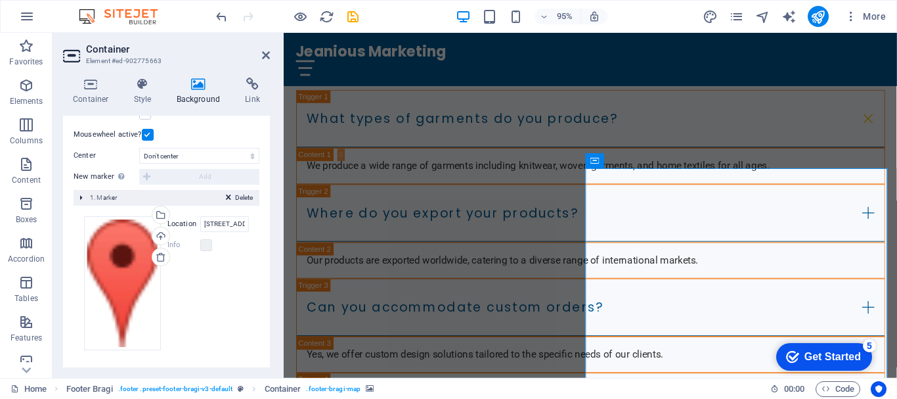
scroll to position [271, 0]
click at [129, 261] on div "Drag files here, click to choose files or select files from Files or our free s…" at bounding box center [122, 282] width 77 height 134
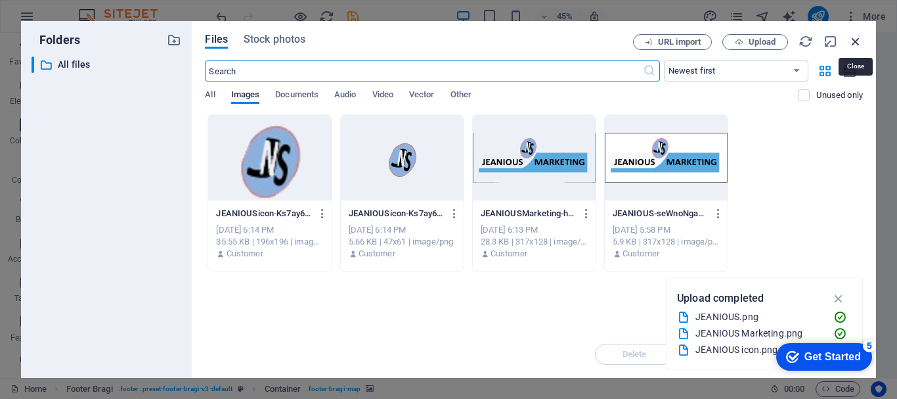
click at [859, 41] on icon "button" at bounding box center [855, 41] width 14 height 14
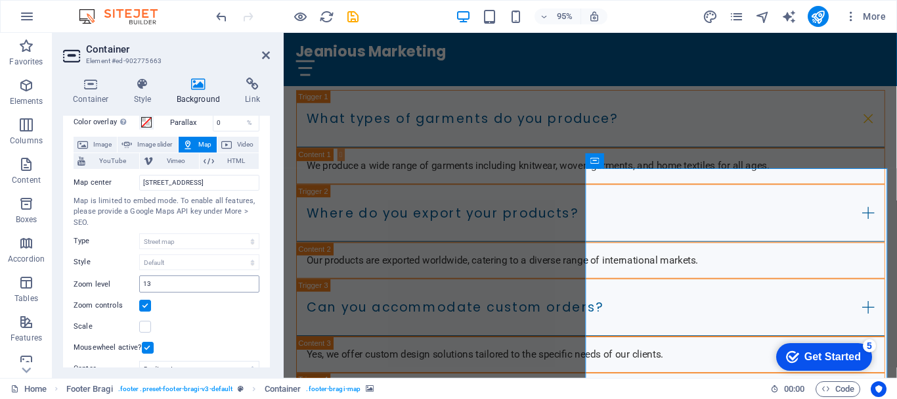
scroll to position [54, 0]
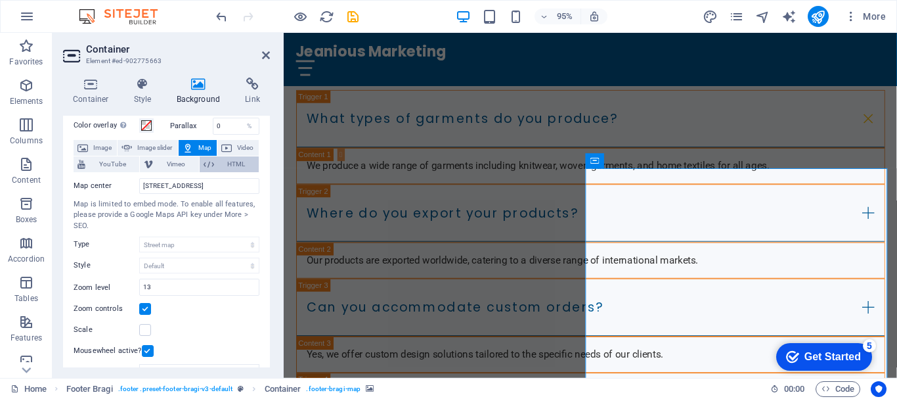
click at [236, 162] on span "HTML" at bounding box center [236, 164] width 37 height 16
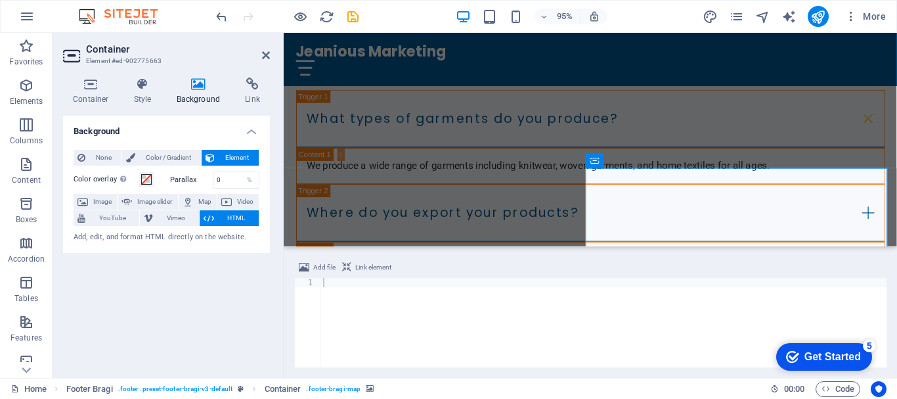
scroll to position [0, 0]
click at [339, 295] on div at bounding box center [603, 332] width 566 height 108
paste textarea
drag, startPoint x: 714, startPoint y: 362, endPoint x: 81, endPoint y: 22, distance: 718.9
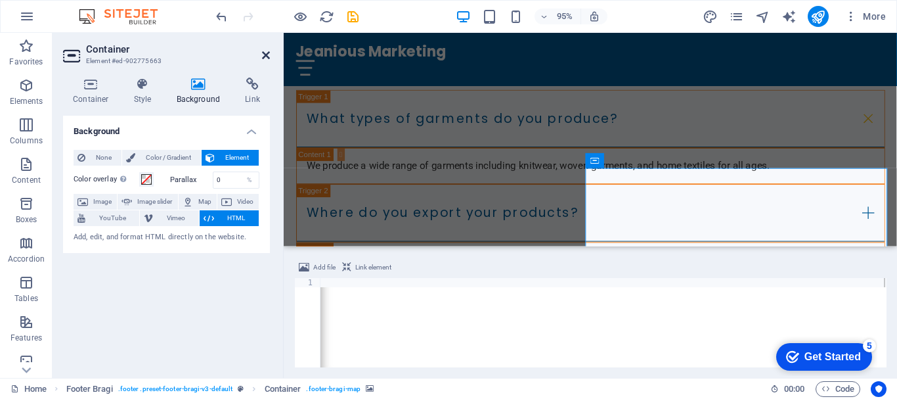
click at [265, 50] on icon at bounding box center [266, 55] width 8 height 11
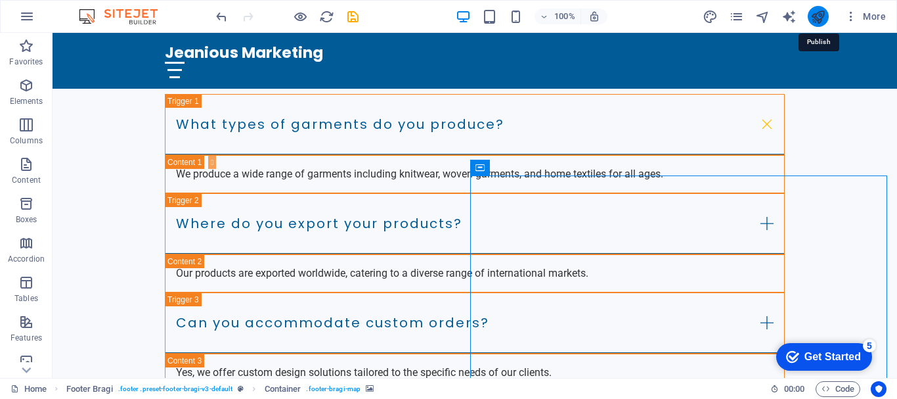
click at [820, 16] on icon "publish" at bounding box center [817, 16] width 15 height 15
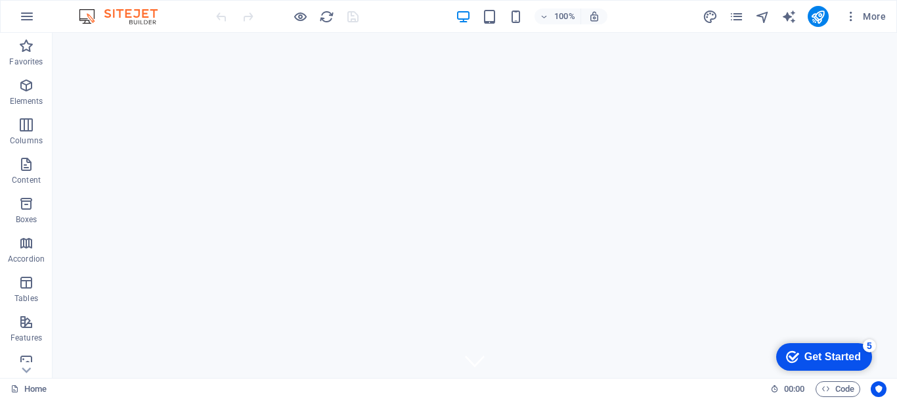
drag, startPoint x: 892, startPoint y: 349, endPoint x: 949, endPoint y: 65, distance: 290.0
